Goal: Use online tool/utility: Use online tool/utility

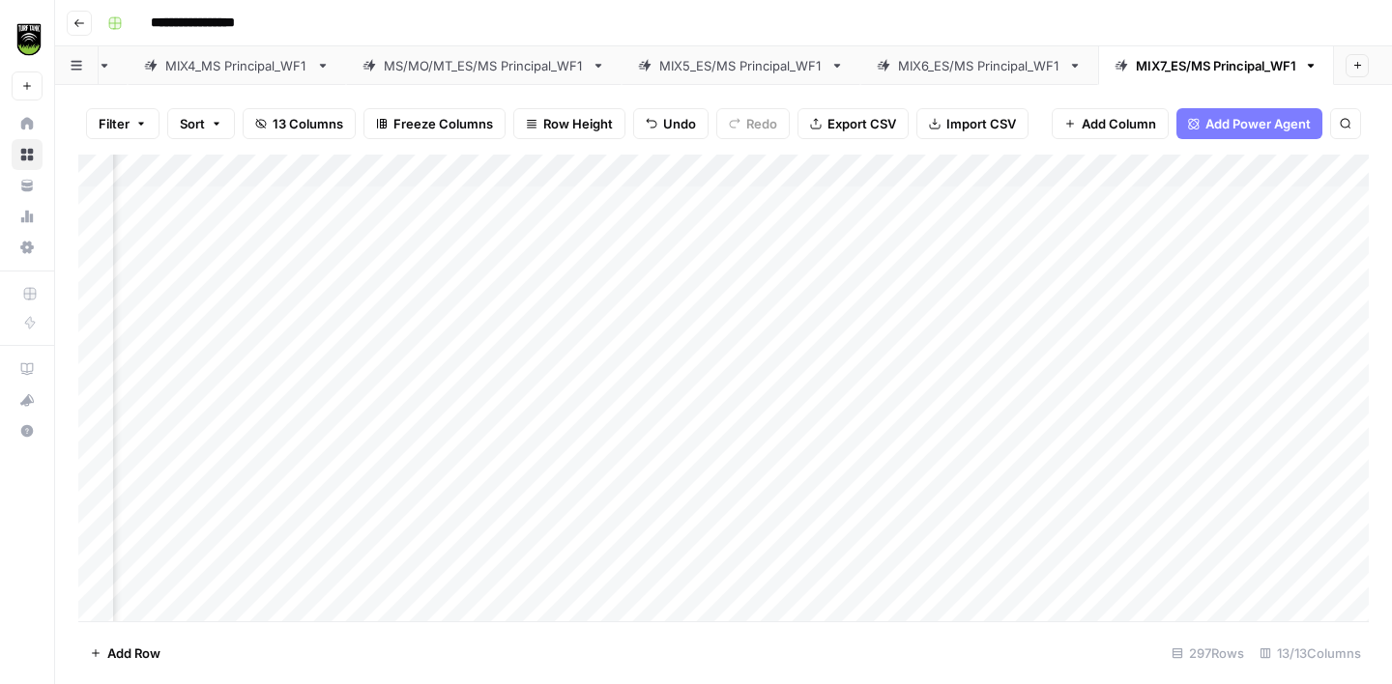
scroll to position [0, 381]
click at [181, 203] on div "Add Column" at bounding box center [723, 388] width 1290 height 467
click at [538, 207] on div "Add Column" at bounding box center [723, 388] width 1290 height 467
type textarea "*******"
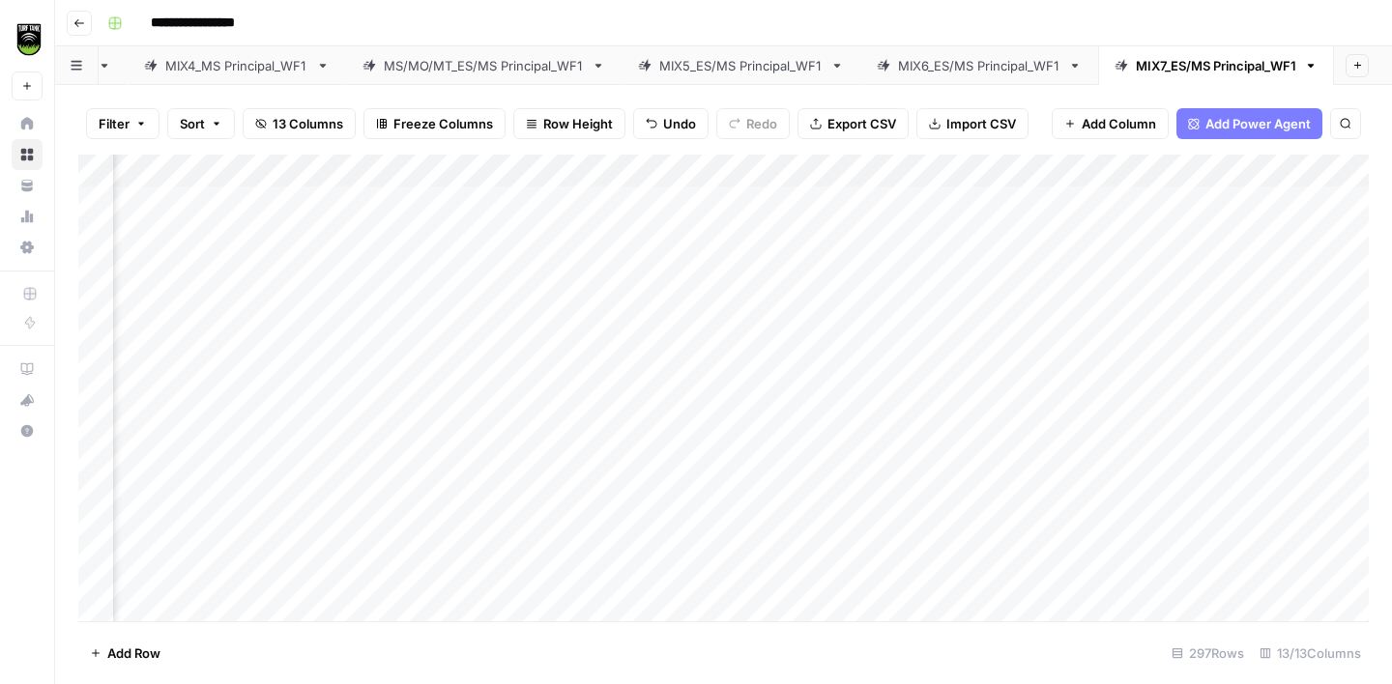
click at [175, 274] on div "Add Column" at bounding box center [723, 388] width 1290 height 467
click at [493, 209] on div "Add Column" at bounding box center [723, 388] width 1290 height 467
click at [201, 304] on div "Add Column" at bounding box center [723, 388] width 1290 height 467
click at [497, 268] on div "Add Column" at bounding box center [723, 388] width 1290 height 467
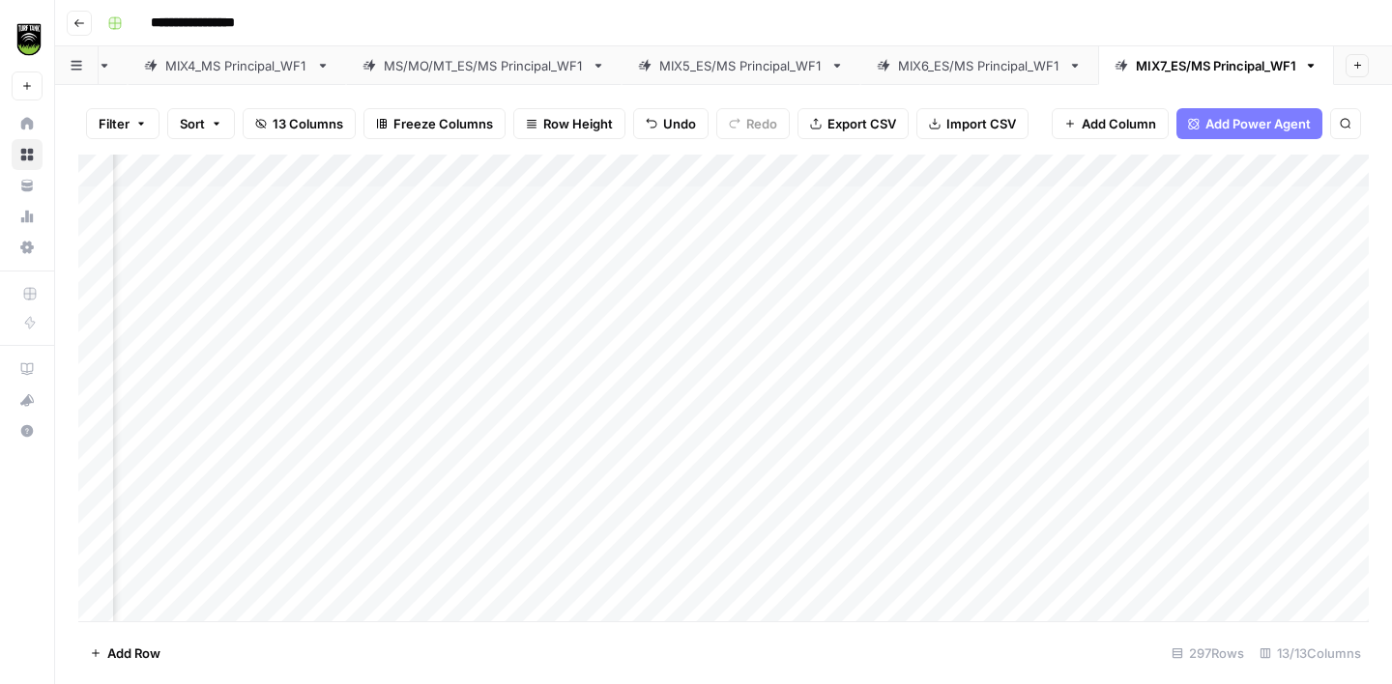
click at [200, 335] on div "Add Column" at bounding box center [723, 388] width 1290 height 467
click at [465, 292] on div "Add Column" at bounding box center [723, 388] width 1290 height 467
click at [161, 365] on div "Add Column" at bounding box center [723, 388] width 1290 height 467
click at [486, 367] on div "Add Column" at bounding box center [723, 388] width 1290 height 467
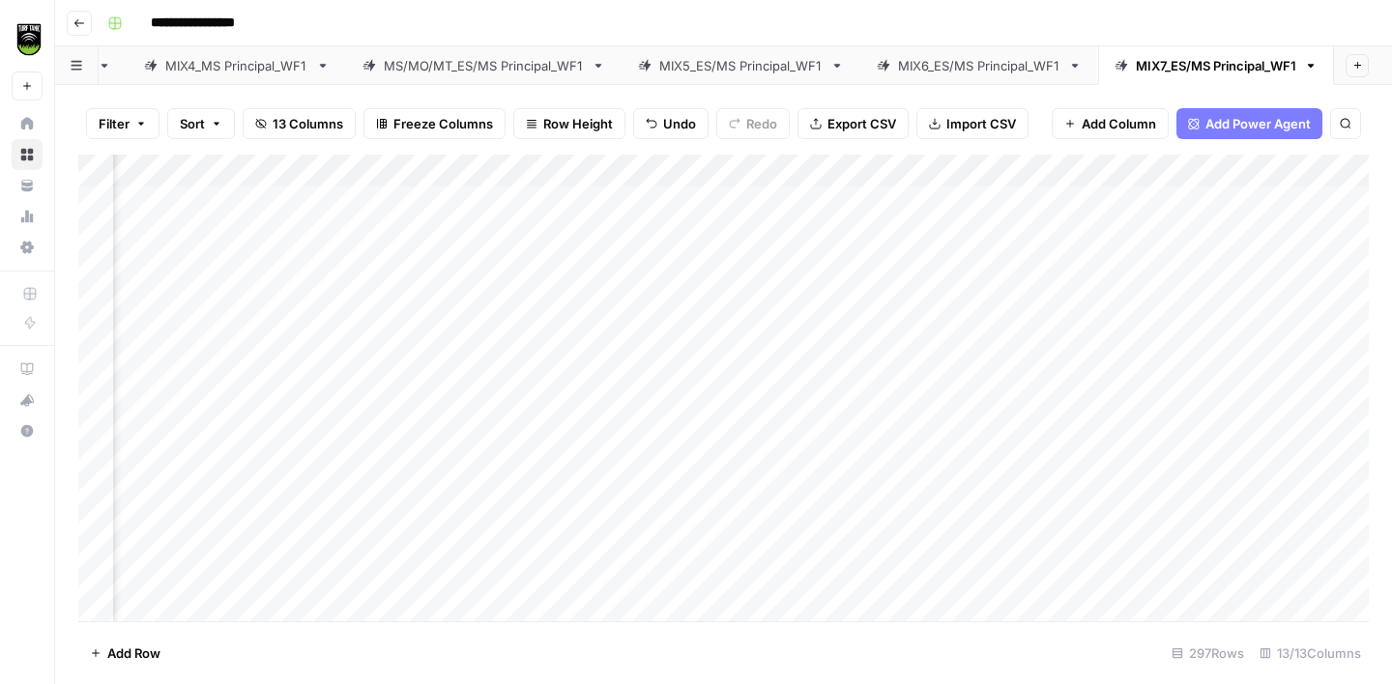
click at [486, 367] on div "Add Column" at bounding box center [723, 388] width 1290 height 467
type textarea "**********"
click at [208, 401] on div "Add Column" at bounding box center [723, 388] width 1290 height 467
click at [473, 331] on div "Add Column" at bounding box center [723, 388] width 1290 height 467
click at [456, 388] on div "Add Column" at bounding box center [723, 388] width 1290 height 467
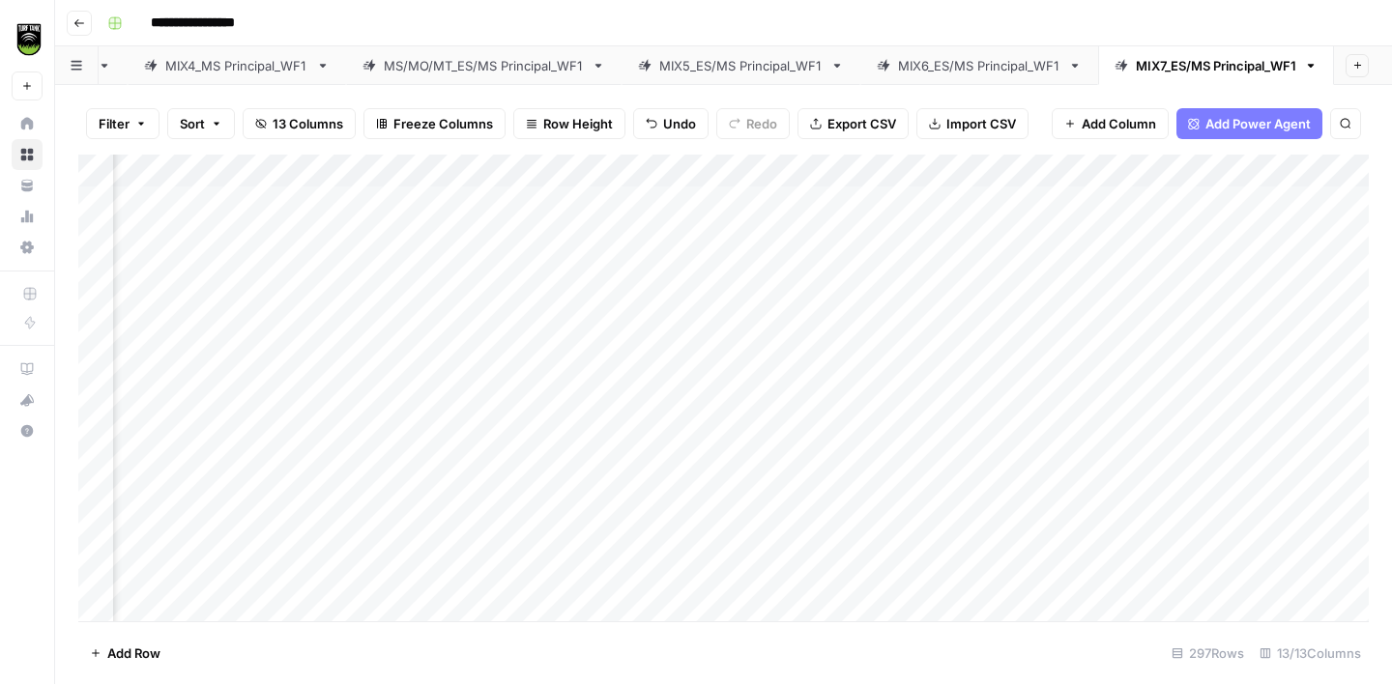
click at [186, 372] on div "Add Column" at bounding box center [723, 388] width 1290 height 467
click at [192, 431] on div "Add Column" at bounding box center [723, 388] width 1290 height 467
click at [516, 402] on div "Add Column" at bounding box center [723, 388] width 1290 height 467
click at [162, 464] on div "Add Column" at bounding box center [723, 388] width 1290 height 467
click at [200, 303] on div "Add Column" at bounding box center [723, 388] width 1290 height 467
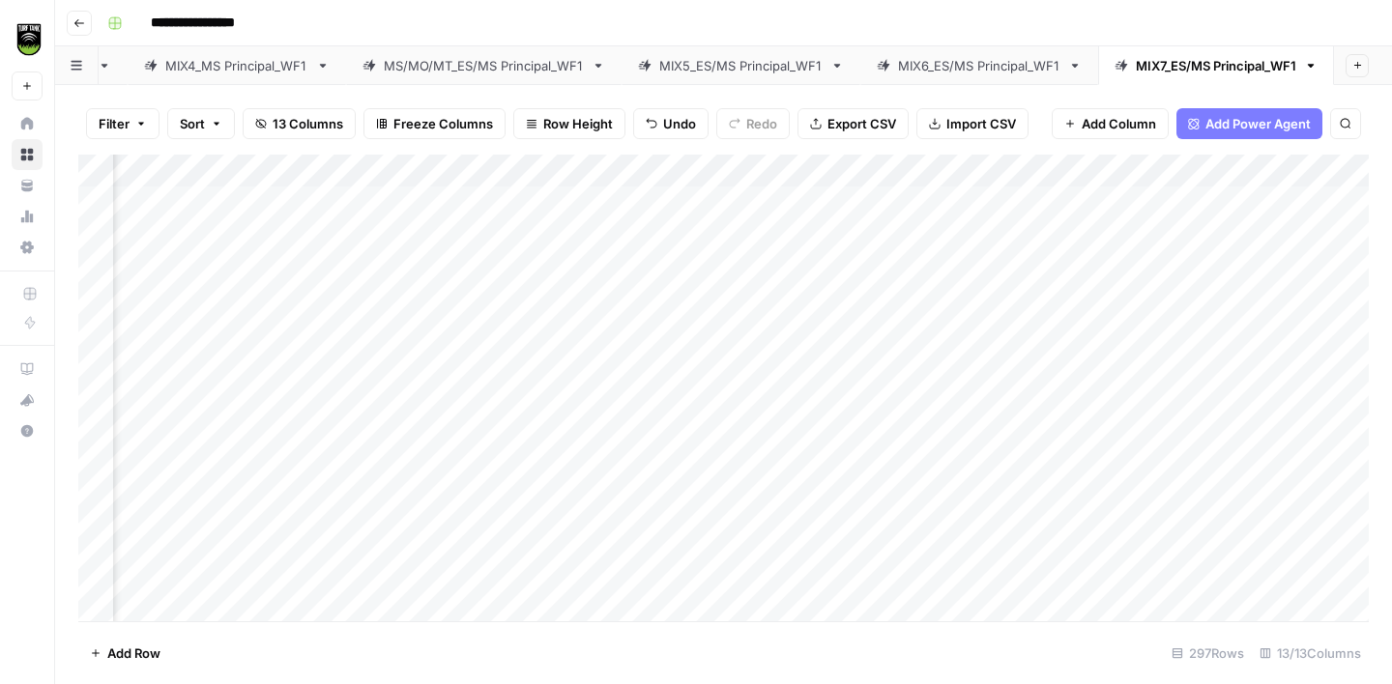
click at [177, 266] on div "Add Column" at bounding box center [723, 388] width 1290 height 467
click at [187, 476] on div "Add Column" at bounding box center [723, 388] width 1290 height 467
click at [485, 368] on div "Add Column" at bounding box center [723, 388] width 1290 height 467
click at [471, 477] on div "Add Column" at bounding box center [723, 388] width 1290 height 467
click at [195, 498] on div "Add Column" at bounding box center [723, 388] width 1290 height 467
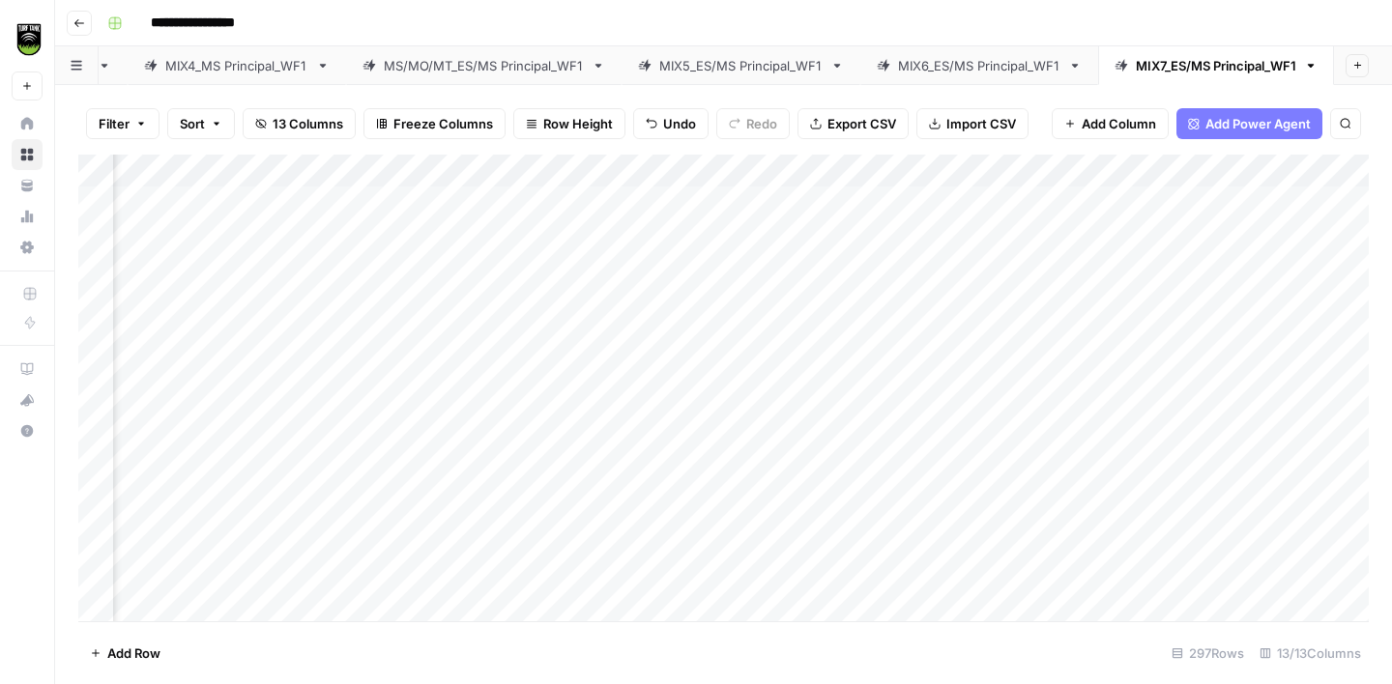
click at [487, 435] on div "Add Column" at bounding box center [723, 388] width 1290 height 467
click at [195, 532] on div "Add Column" at bounding box center [723, 388] width 1290 height 467
click at [491, 498] on div "Add Column" at bounding box center [723, 388] width 1290 height 467
click at [187, 571] on div "Add Column" at bounding box center [723, 388] width 1290 height 467
click at [475, 463] on div "Add Column" at bounding box center [723, 388] width 1290 height 467
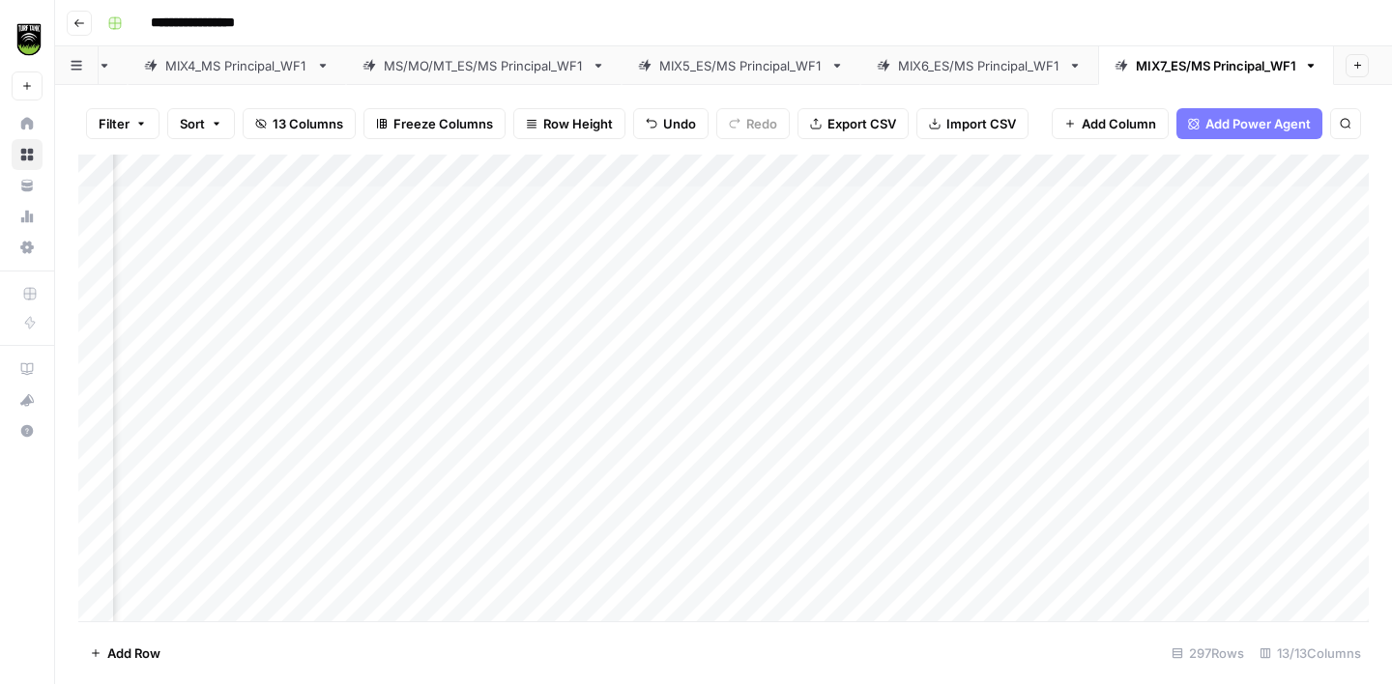
click at [465, 561] on div "Add Column" at bounding box center [723, 388] width 1290 height 467
click at [192, 445] on div "Add Column" at bounding box center [723, 388] width 1290 height 467
click at [502, 394] on div "Add Column" at bounding box center [723, 388] width 1290 height 467
click at [456, 454] on div "Add Column" at bounding box center [723, 388] width 1290 height 467
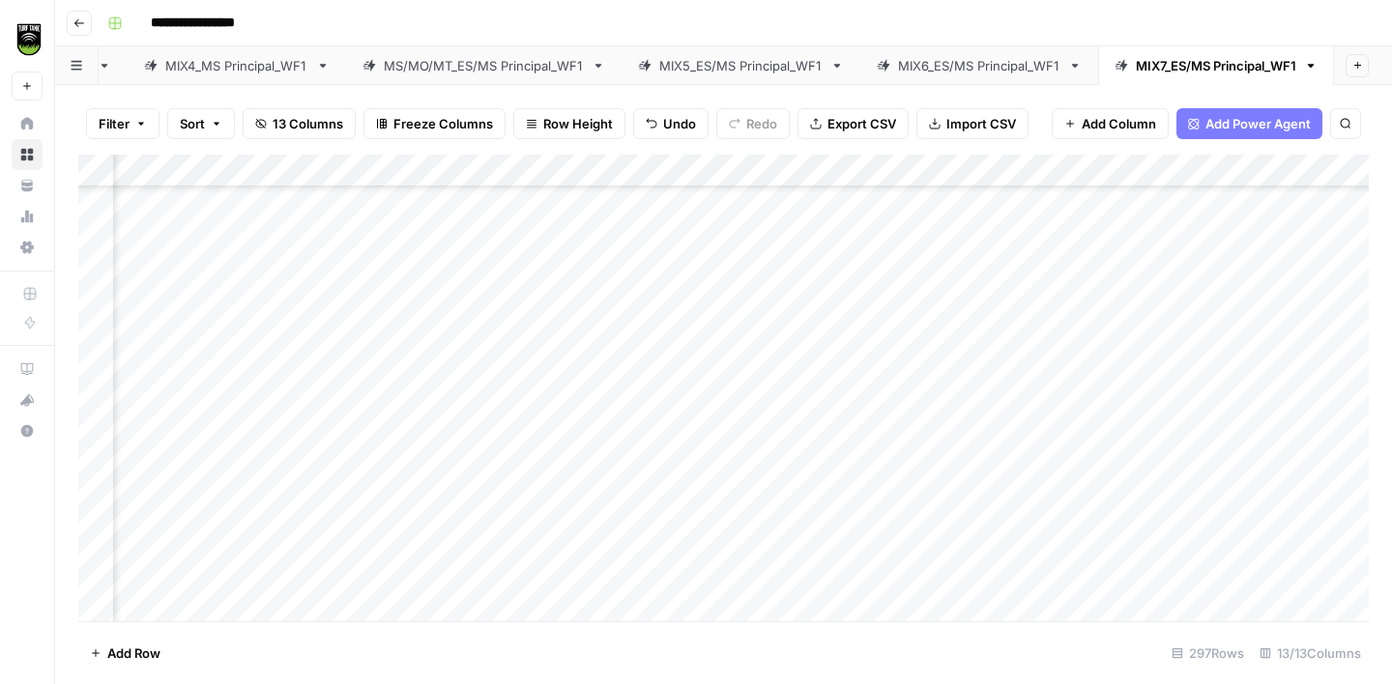
click at [202, 493] on div "Add Column" at bounding box center [723, 388] width 1290 height 467
click at [475, 446] on div "Add Column" at bounding box center [723, 388] width 1290 height 467
click at [183, 522] on div "Add Column" at bounding box center [723, 388] width 1290 height 467
click at [480, 415] on div "Add Column" at bounding box center [723, 388] width 1290 height 467
click at [457, 517] on div "Add Column" at bounding box center [723, 388] width 1290 height 467
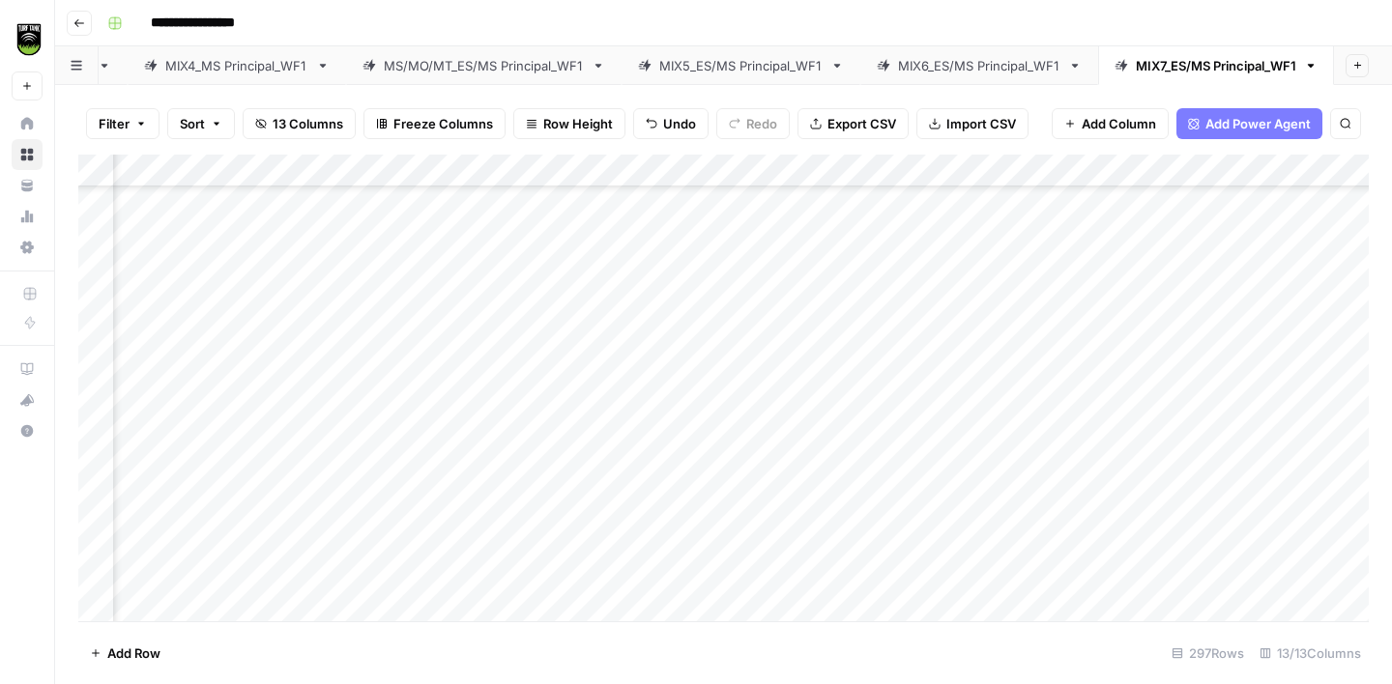
click at [186, 547] on div "Add Column" at bounding box center [723, 388] width 1290 height 467
click at [461, 525] on div "Add Column" at bounding box center [723, 388] width 1290 height 467
click at [454, 493] on div "Add Column" at bounding box center [723, 388] width 1290 height 467
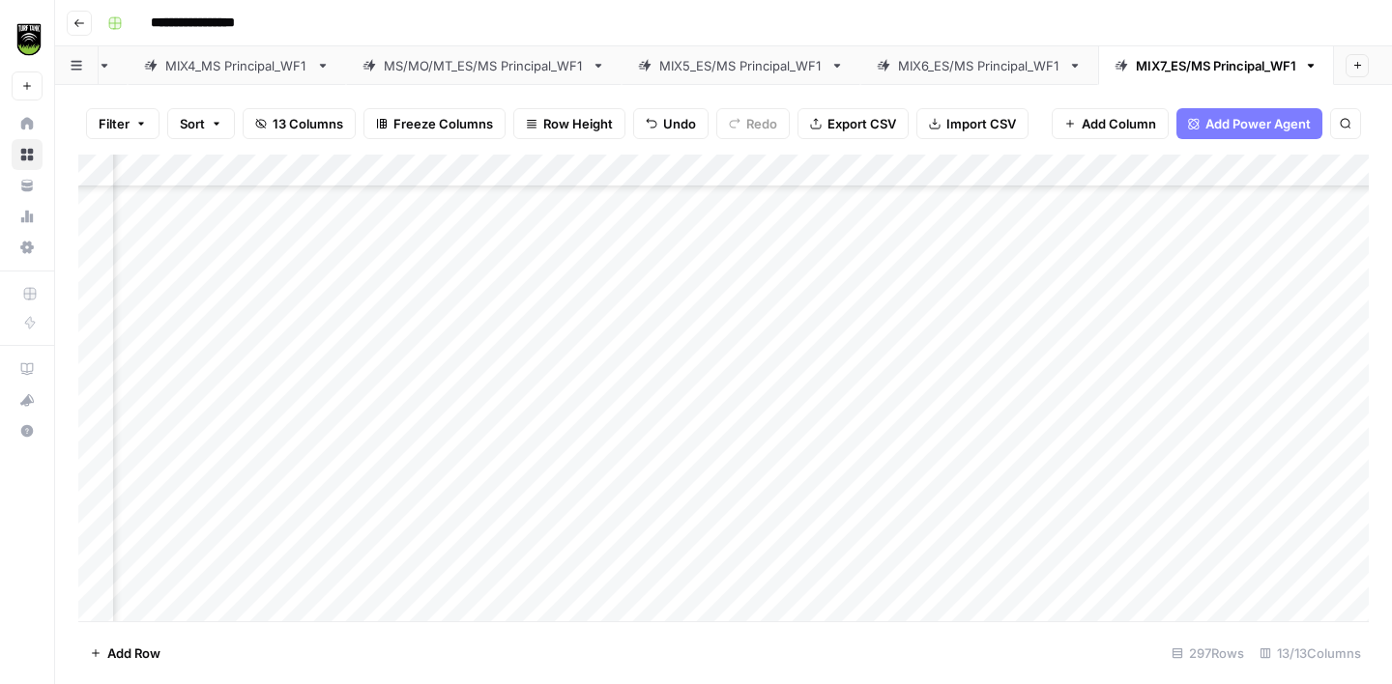
click at [206, 531] on div "Add Column" at bounding box center [723, 388] width 1290 height 467
click at [478, 395] on div "Add Column" at bounding box center [723, 388] width 1290 height 467
click at [456, 523] on div "Add Column" at bounding box center [723, 388] width 1290 height 467
click at [144, 566] on div "Add Column" at bounding box center [723, 388] width 1290 height 467
click at [900, 562] on div "Add Column" at bounding box center [723, 388] width 1290 height 467
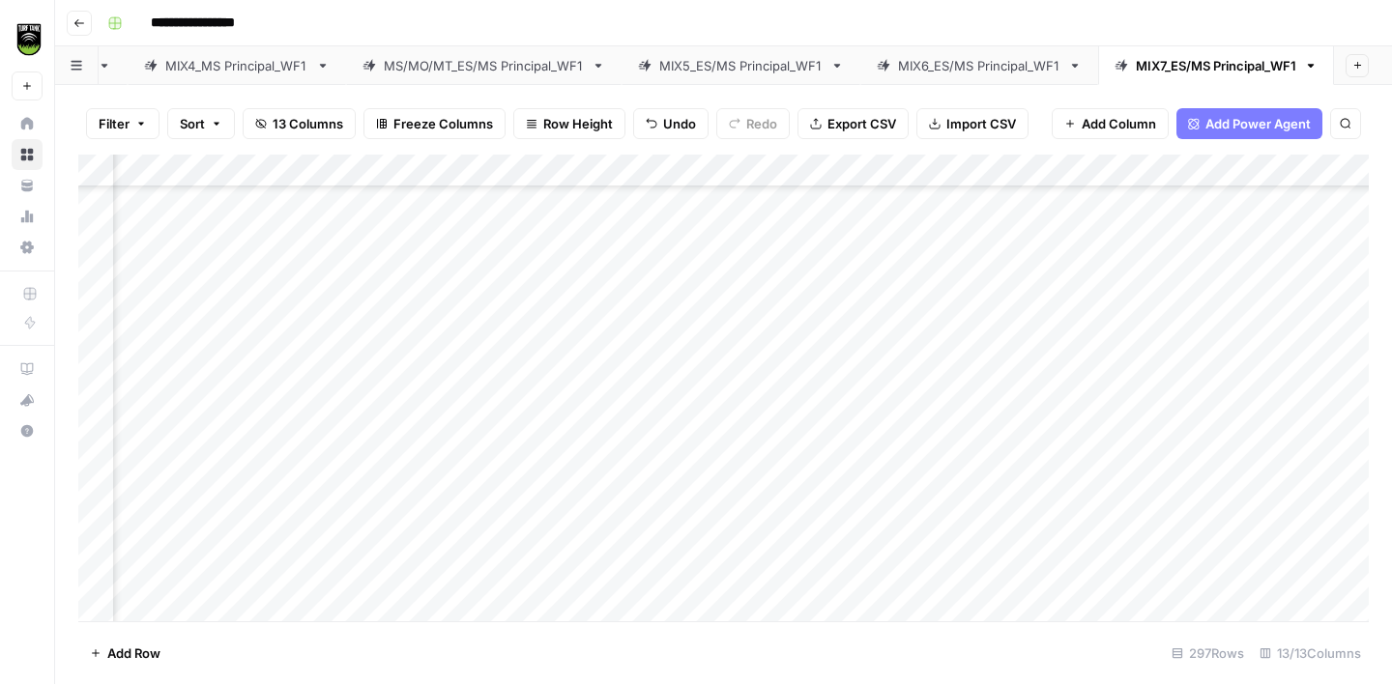
click at [462, 531] on div "Add Column" at bounding box center [723, 388] width 1290 height 467
click at [192, 363] on div "Add Column" at bounding box center [723, 388] width 1290 height 467
click at [478, 349] on div "Add Column" at bounding box center [723, 388] width 1290 height 467
click at [184, 416] on div "Add Column" at bounding box center [723, 388] width 1290 height 467
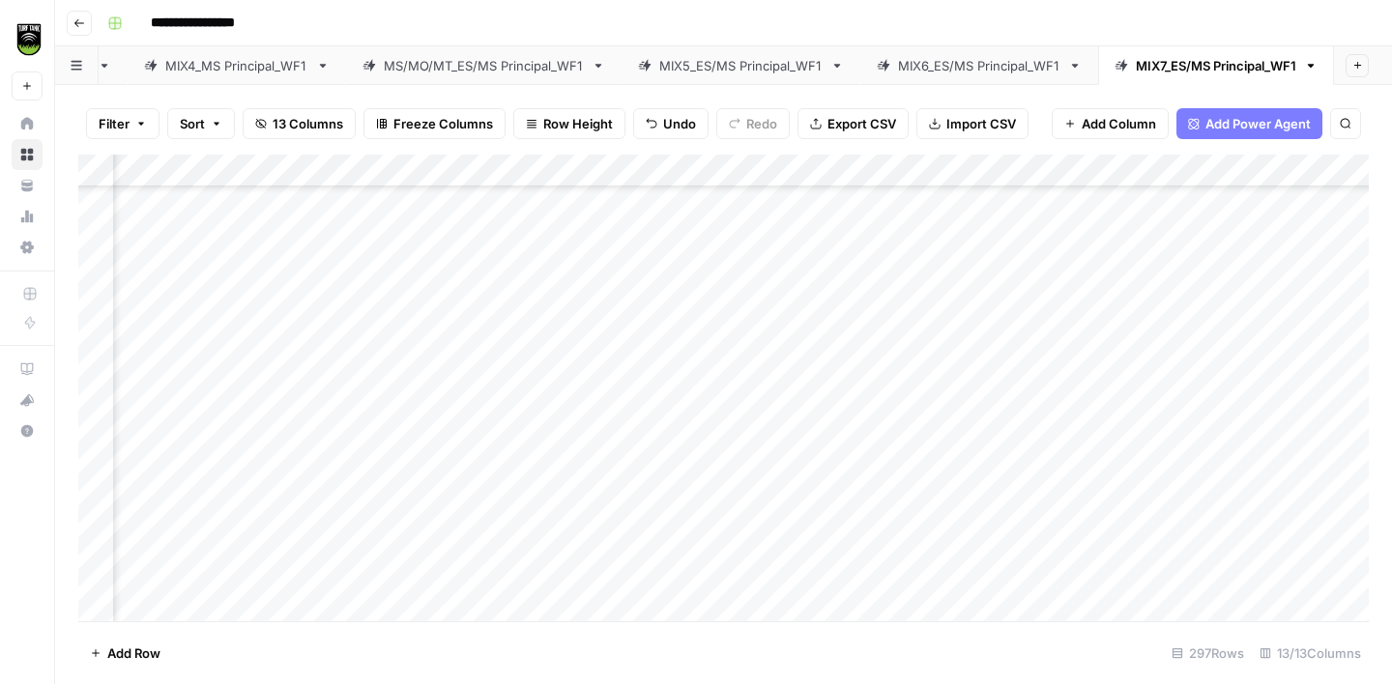
click at [459, 384] on div "Add Column" at bounding box center [723, 388] width 1290 height 467
click at [184, 449] on div "Add Column" at bounding box center [723, 388] width 1290 height 467
click at [494, 404] on div "Add Column" at bounding box center [723, 388] width 1290 height 467
click at [160, 484] on div "Add Column" at bounding box center [723, 388] width 1290 height 467
click at [488, 449] on div "Add Column" at bounding box center [723, 388] width 1290 height 467
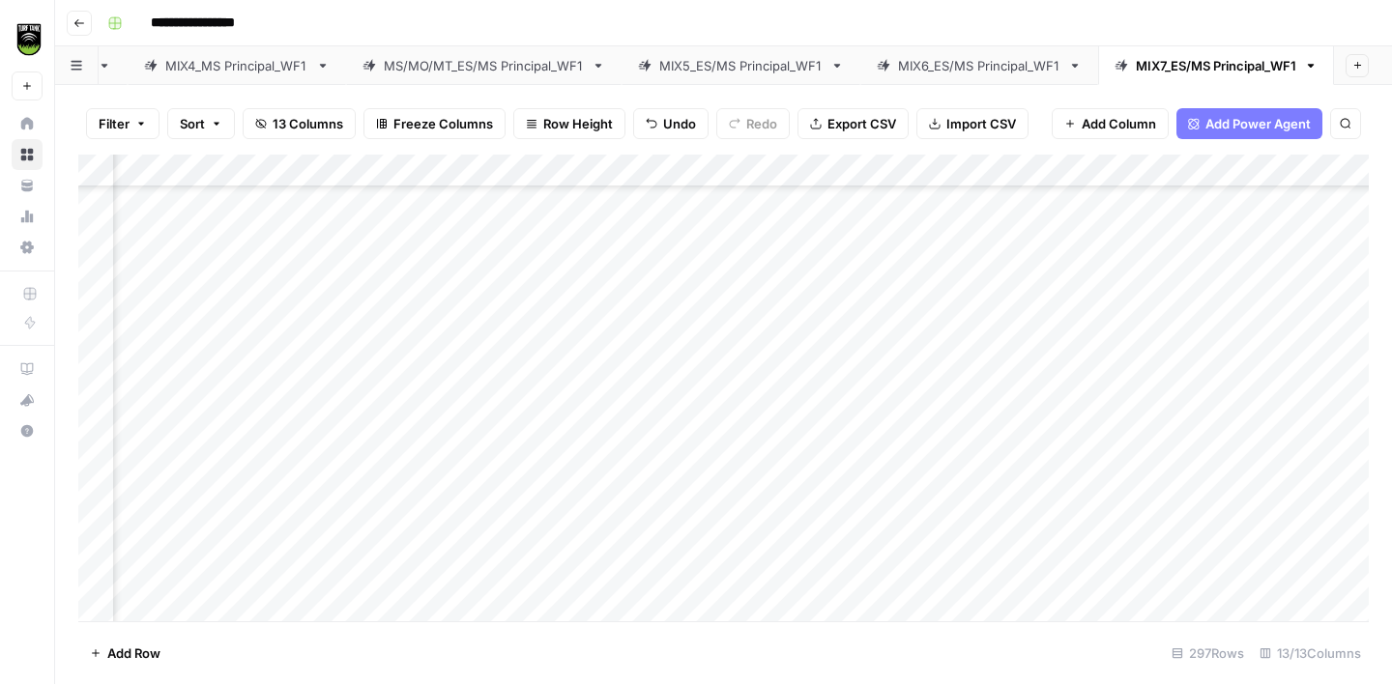
click at [172, 516] on div "Add Column" at bounding box center [723, 388] width 1290 height 467
click at [503, 487] on div "Add Column" at bounding box center [723, 388] width 1290 height 467
click at [197, 542] on div "Add Column" at bounding box center [723, 388] width 1290 height 467
click at [441, 507] on div "Add Column" at bounding box center [723, 388] width 1290 height 467
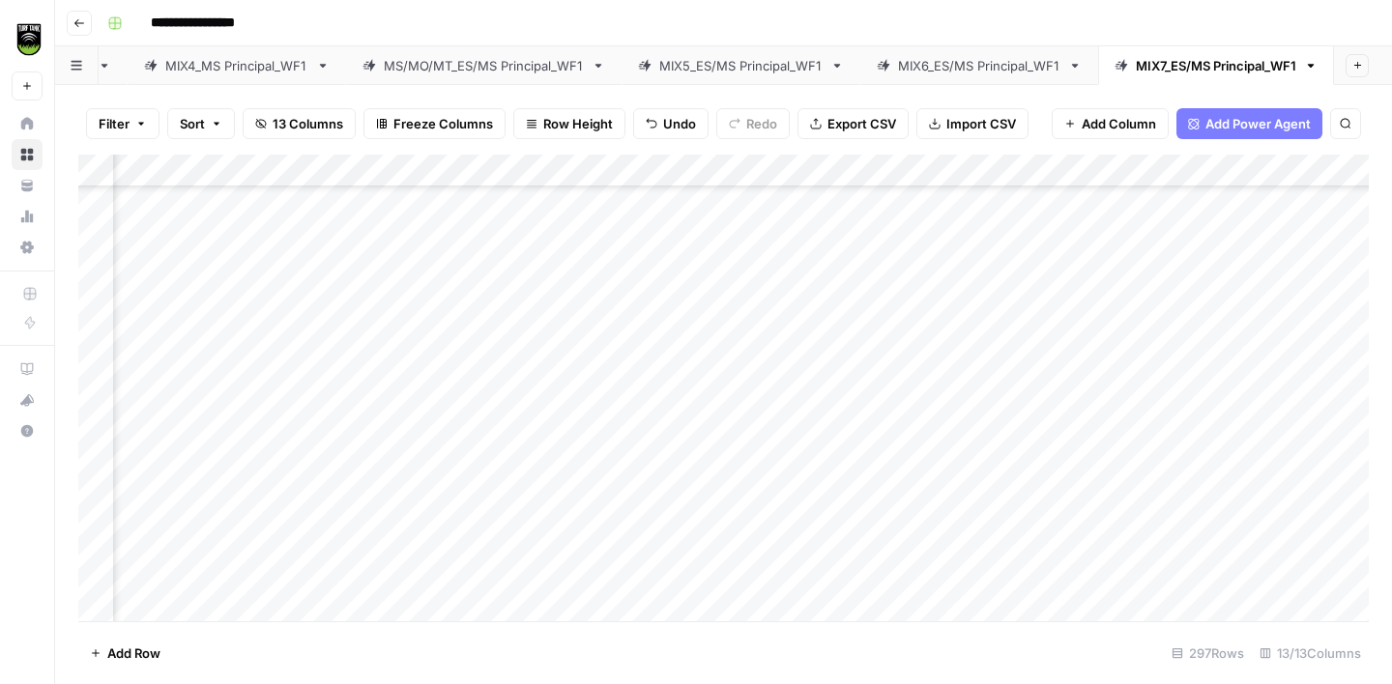
click at [185, 471] on div "Add Column" at bounding box center [723, 388] width 1290 height 467
click at [463, 464] on div "Add Column" at bounding box center [723, 388] width 1290 height 467
click at [463, 464] on textarea at bounding box center [571, 471] width 309 height 27
type textarea "**********"
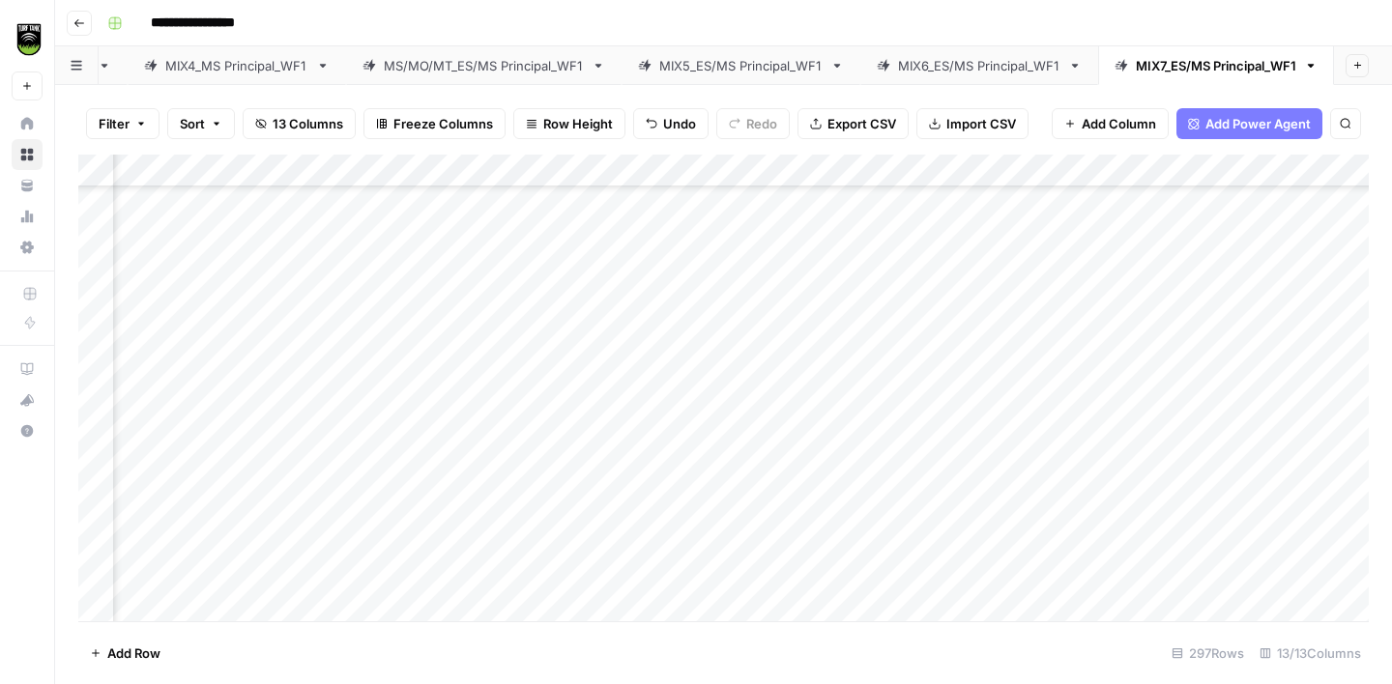
click at [170, 503] on div "Add Column" at bounding box center [723, 388] width 1290 height 467
click at [986, 499] on div "Add Column" at bounding box center [723, 388] width 1290 height 467
click at [494, 494] on div "Add Column" at bounding box center [723, 388] width 1290 height 467
type textarea "**********"
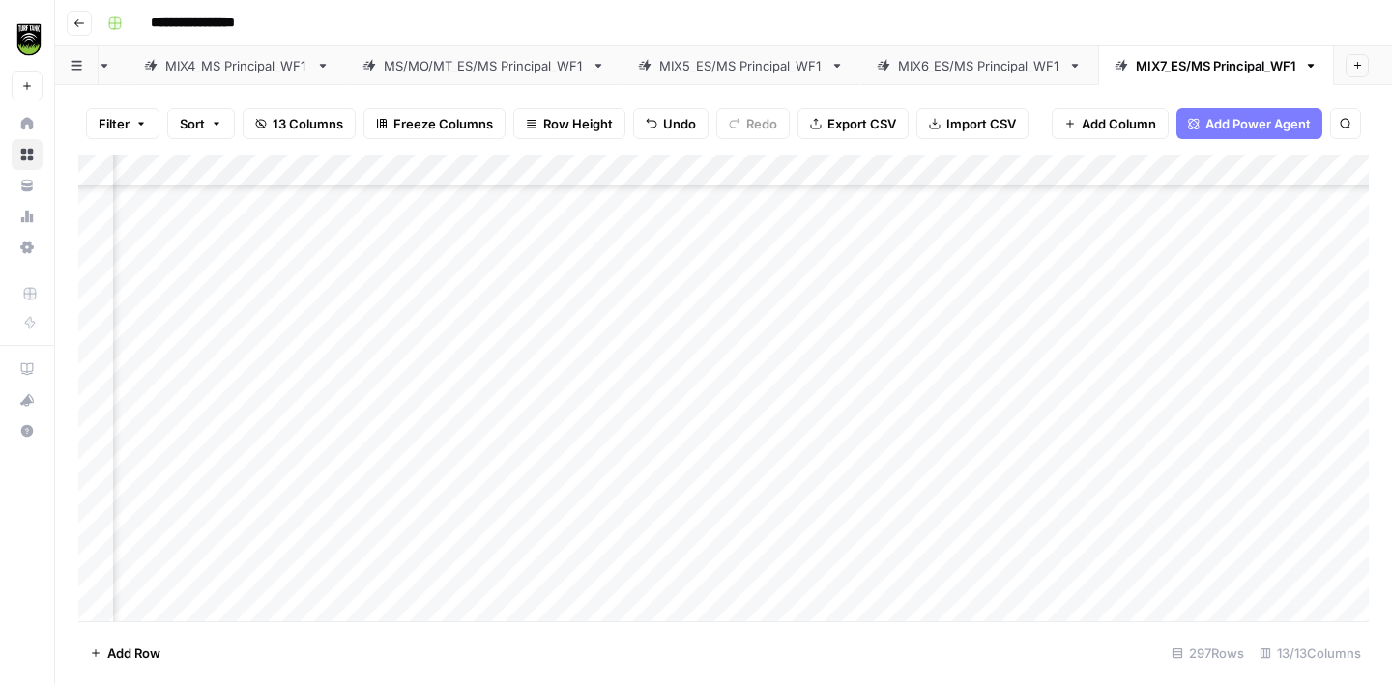
click at [209, 539] on div "Add Column" at bounding box center [723, 388] width 1290 height 467
click at [493, 448] on div "Add Column" at bounding box center [723, 388] width 1290 height 467
click at [469, 523] on div "Add Column" at bounding box center [723, 388] width 1290 height 467
click at [187, 580] on div "Add Column" at bounding box center [723, 388] width 1290 height 467
click at [455, 500] on div "Add Column" at bounding box center [723, 388] width 1290 height 467
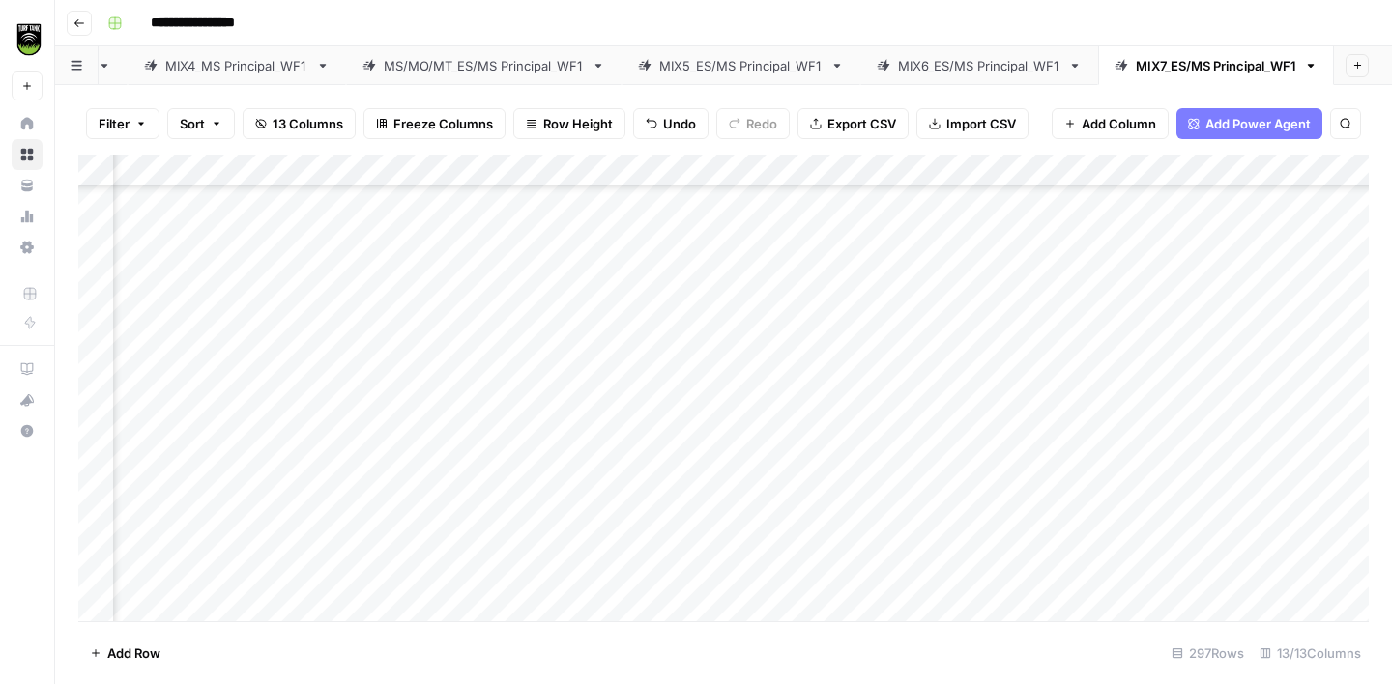
scroll to position [773, 381]
click at [201, 381] on div "Add Column" at bounding box center [723, 388] width 1290 height 467
click at [1023, 381] on div "Add Column" at bounding box center [723, 388] width 1290 height 467
click at [493, 324] on div "Add Column" at bounding box center [723, 388] width 1290 height 467
click at [486, 380] on div "Add Column" at bounding box center [723, 388] width 1290 height 467
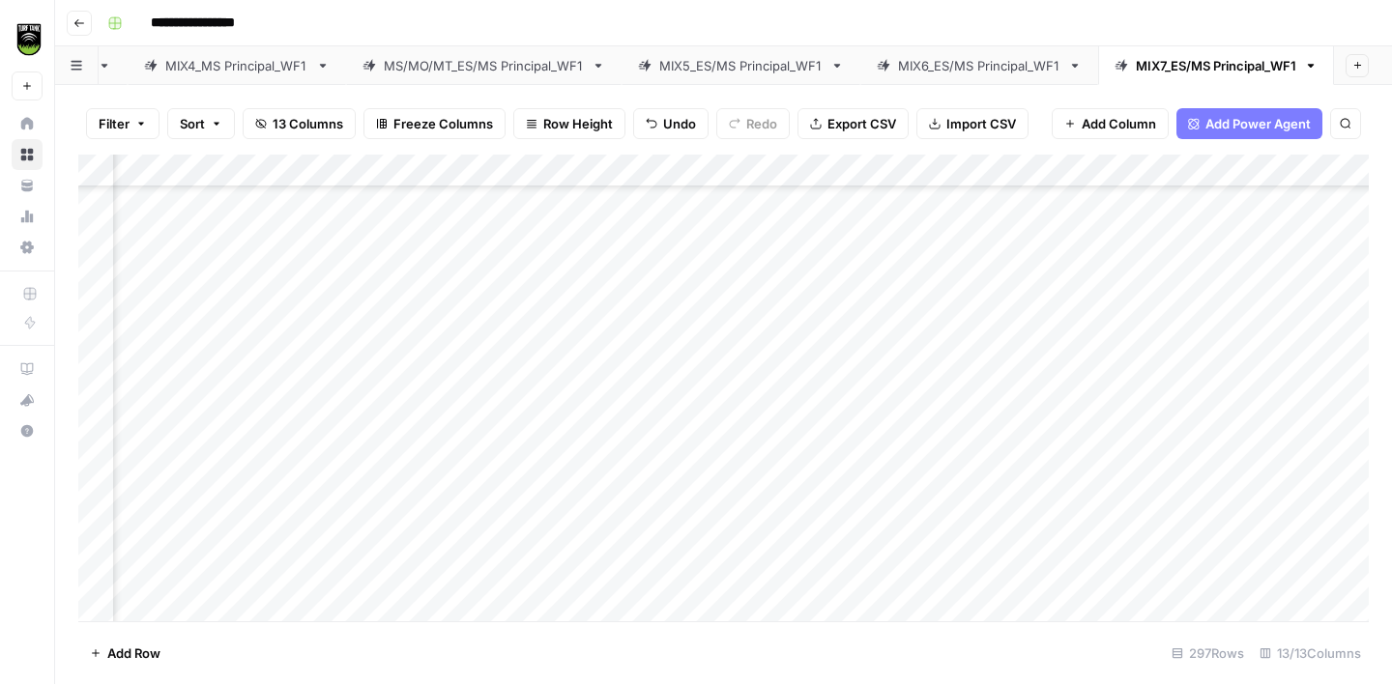
click at [475, 414] on div "Add Column" at bounding box center [723, 388] width 1290 height 467
type textarea "*****"
click at [492, 334] on div "Add Column" at bounding box center [723, 388] width 1290 height 467
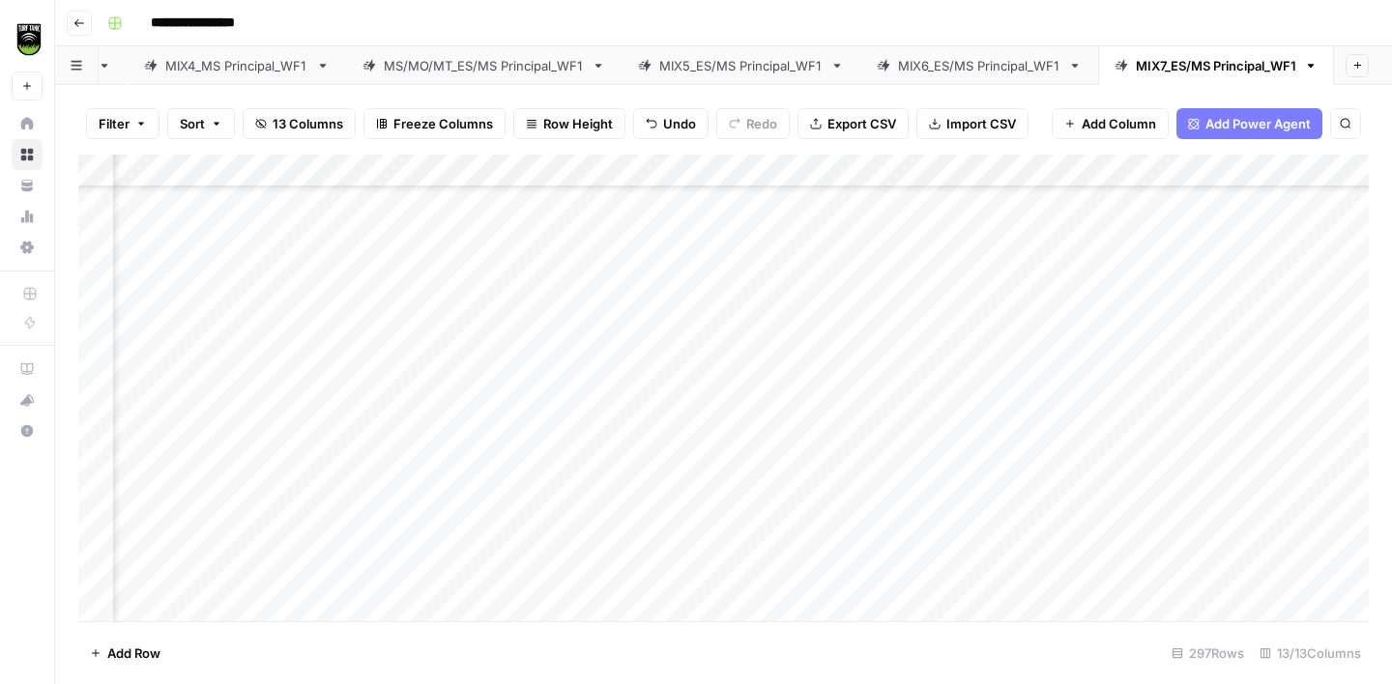
click at [492, 334] on div "Add Column" at bounding box center [723, 388] width 1290 height 467
type textarea "*****"
click at [188, 475] on div "Add Column" at bounding box center [723, 388] width 1290 height 467
click at [499, 408] on div "Add Column" at bounding box center [723, 388] width 1290 height 467
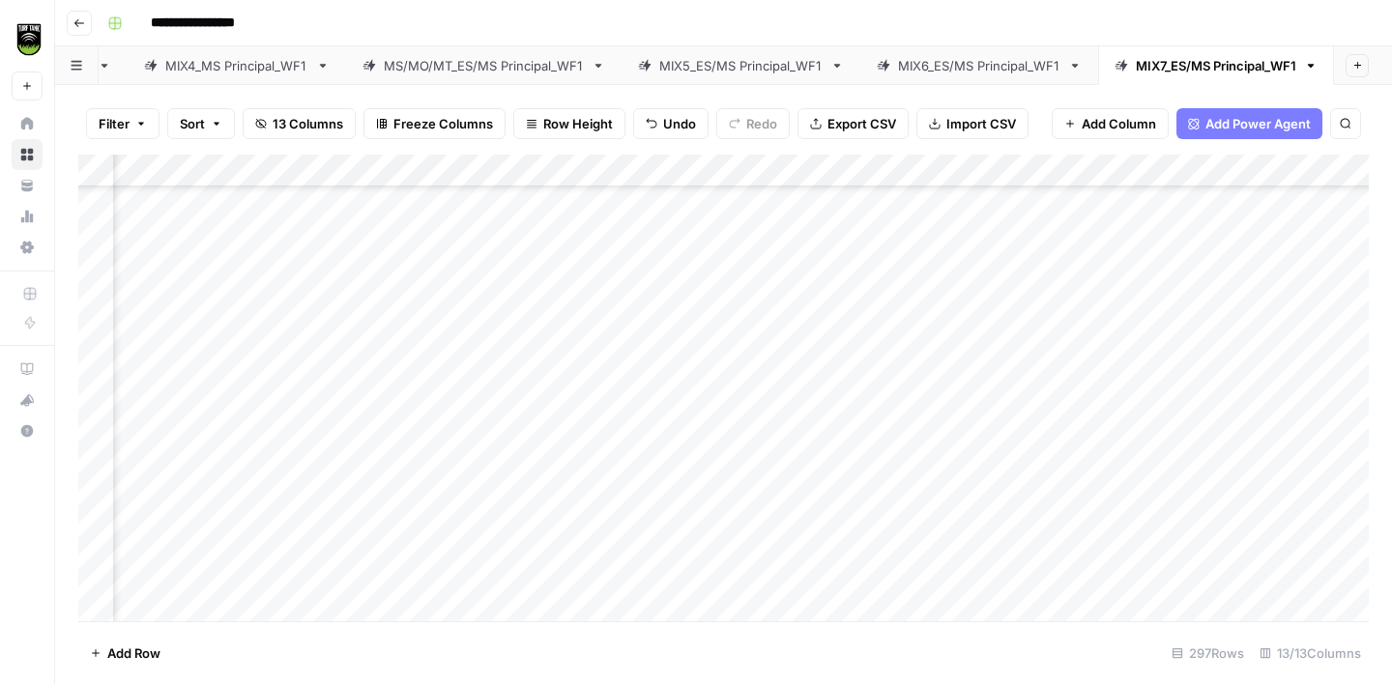
click at [479, 466] on div "Add Column" at bounding box center [723, 388] width 1290 height 467
click at [149, 503] on div "Add Column" at bounding box center [723, 388] width 1290 height 467
click at [482, 478] on div "Add Column" at bounding box center [723, 388] width 1290 height 467
